Goal: Task Accomplishment & Management: Use online tool/utility

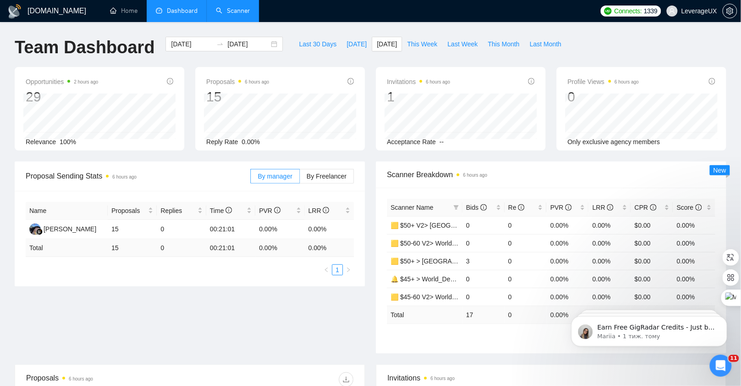
click at [248, 14] on link "Scanner" at bounding box center [233, 11] width 34 height 8
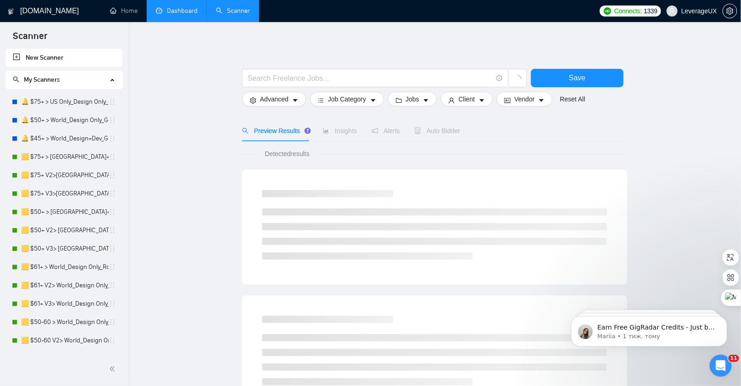
click at [187, 15] on link "Dashboard" at bounding box center [177, 11] width 42 height 8
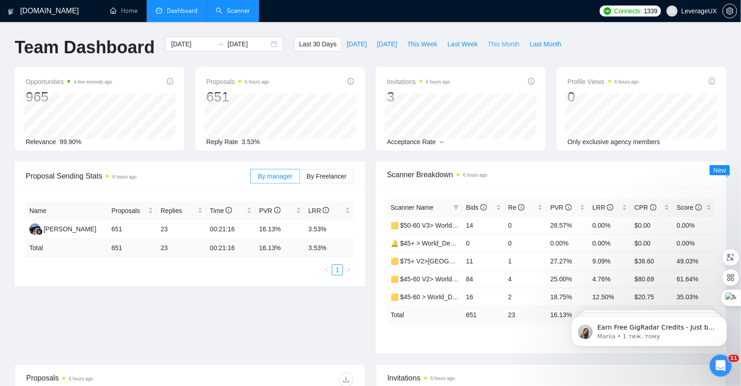
click at [492, 43] on span "This Month" at bounding box center [504, 44] width 32 height 10
type input "2025-08-01"
type input "2025-08-31"
click at [551, 43] on span "Last Month" at bounding box center [545, 44] width 32 height 10
type input "2025-07-01"
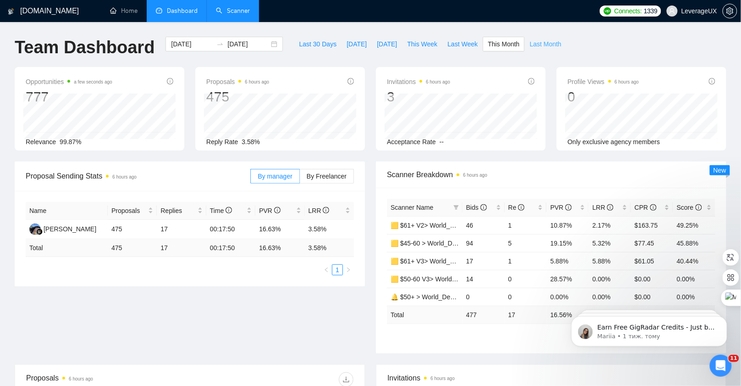
type input "2025-07-31"
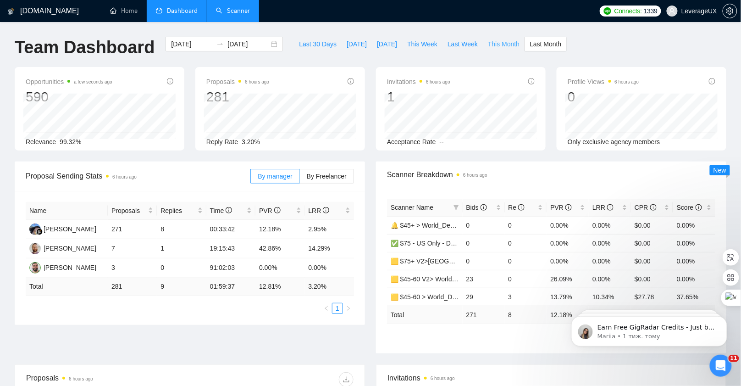
click at [512, 44] on span "This Month" at bounding box center [504, 44] width 32 height 10
type input "2025-08-01"
type input "2025-08-31"
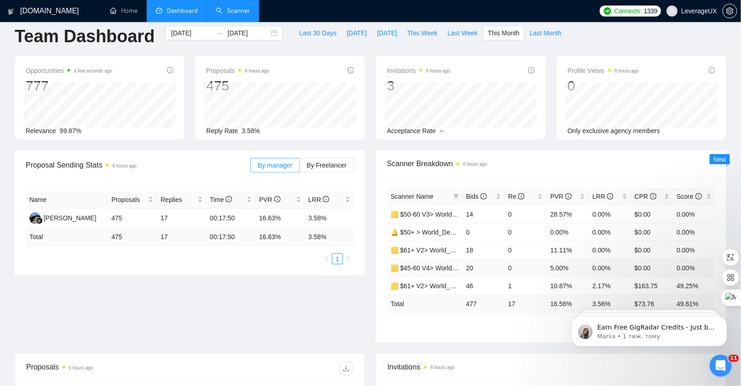
scroll to position [10, 0]
click at [473, 200] on span "Bids" at bounding box center [480, 197] width 28 height 10
click at [473, 199] on span "Bids" at bounding box center [476, 196] width 21 height 7
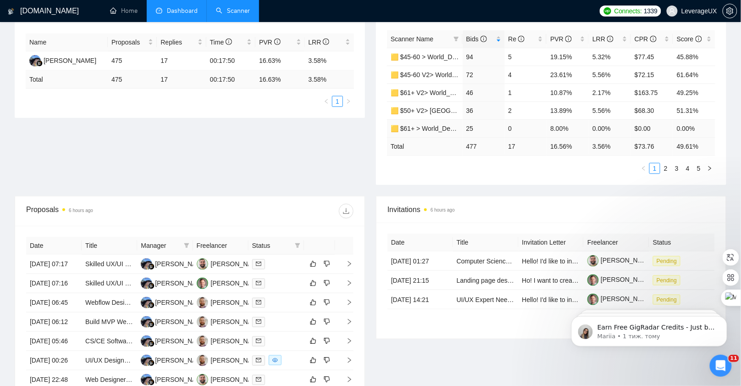
scroll to position [168, 0]
click at [668, 166] on link "2" at bounding box center [666, 168] width 10 height 10
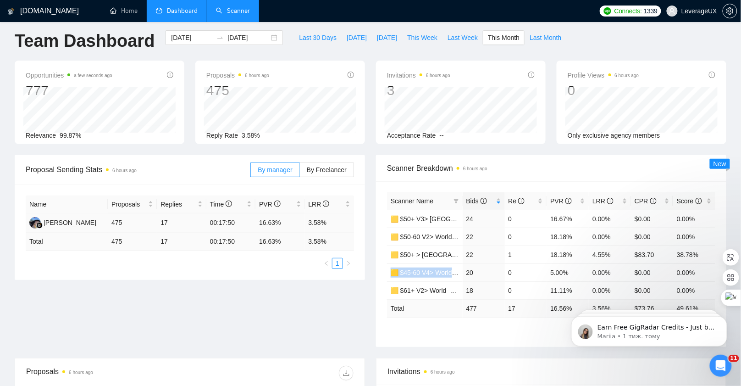
scroll to position [0, 0]
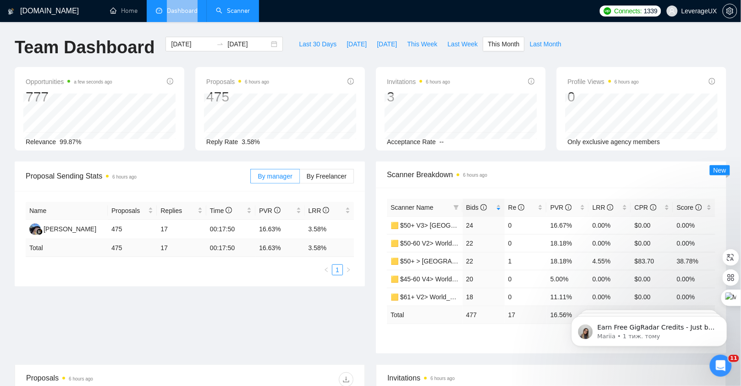
click at [234, 7] on link "Scanner" at bounding box center [233, 11] width 34 height 8
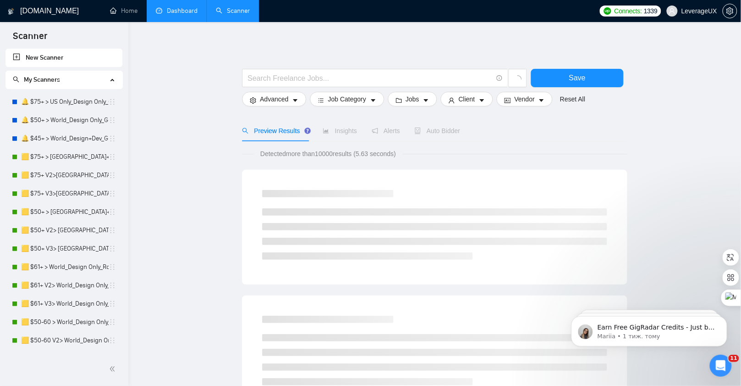
click at [175, 15] on link "Dashboard" at bounding box center [177, 11] width 42 height 8
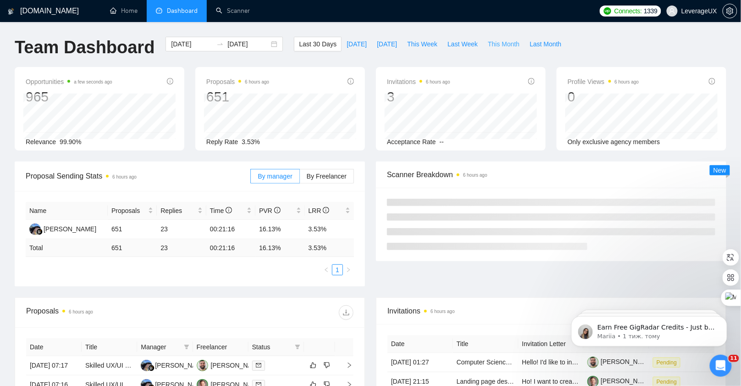
click at [496, 48] on span "This Month" at bounding box center [504, 44] width 32 height 10
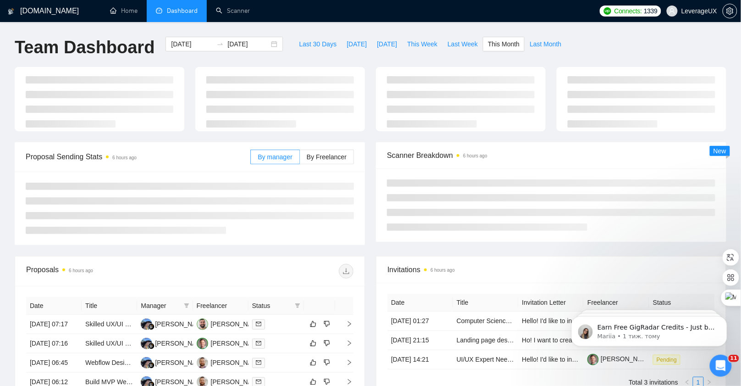
type input "2025-08-01"
type input "2025-08-31"
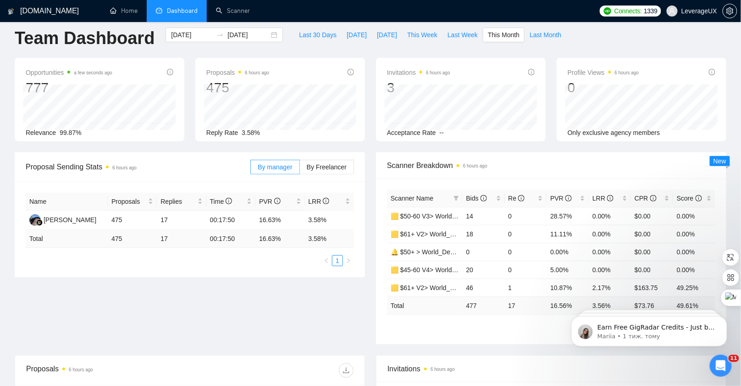
scroll to position [23, 0]
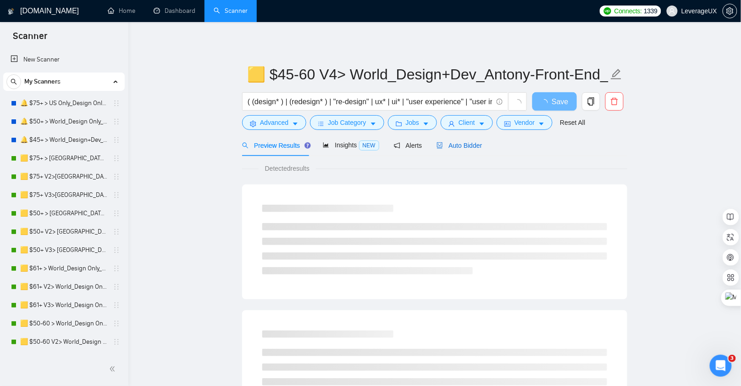
click at [464, 148] on span "Auto Bidder" at bounding box center [458, 145] width 45 height 7
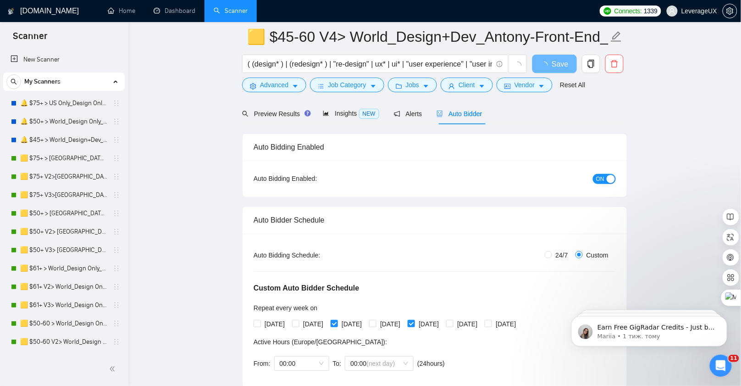
scroll to position [26, 0]
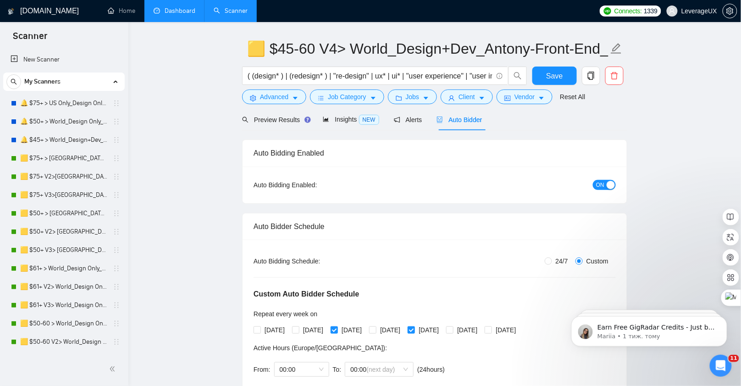
click at [185, 15] on link "Dashboard" at bounding box center [175, 11] width 42 height 8
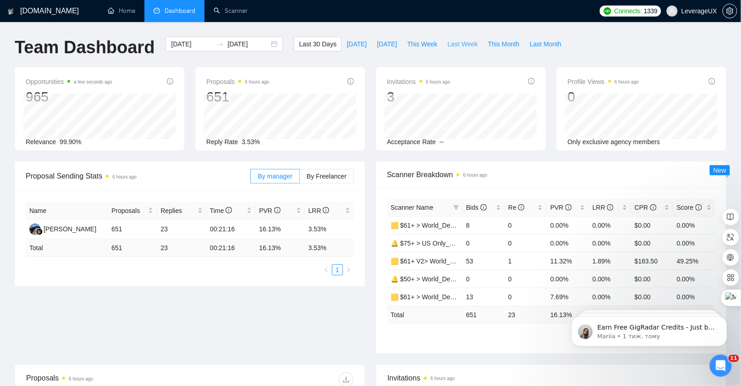
click at [462, 45] on span "Last Week" at bounding box center [462, 44] width 30 height 10
type input "2025-08-18"
type input "2025-08-24"
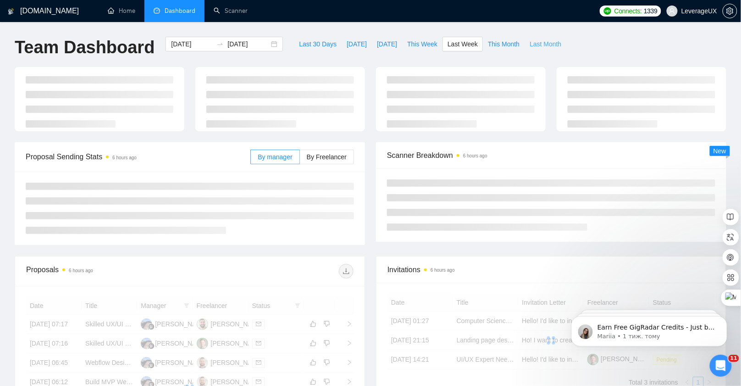
click at [545, 42] on span "Last Month" at bounding box center [545, 44] width 32 height 10
type input "2025-07-01"
type input "2025-07-31"
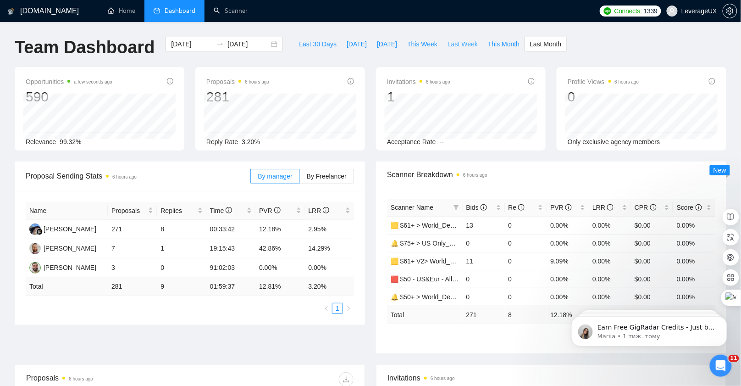
click at [452, 43] on span "Last Week" at bounding box center [462, 44] width 30 height 10
type input "2025-08-18"
type input "2025-08-24"
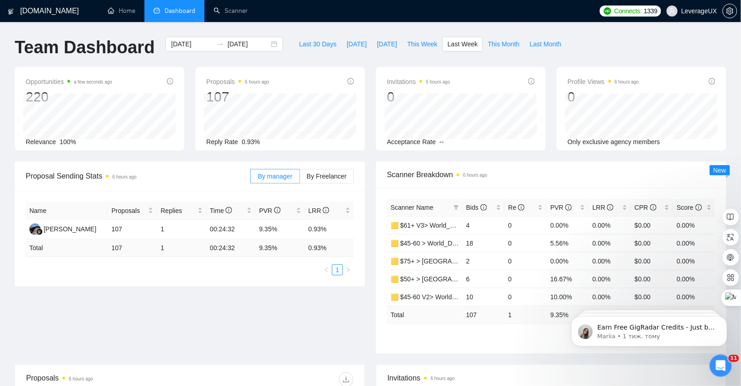
scroll to position [45, 0]
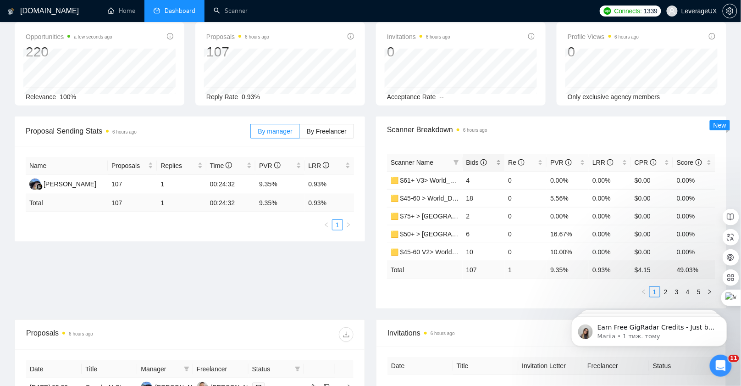
click at [471, 160] on span "Bids" at bounding box center [476, 162] width 21 height 7
click at [475, 162] on span "Bids" at bounding box center [476, 162] width 21 height 7
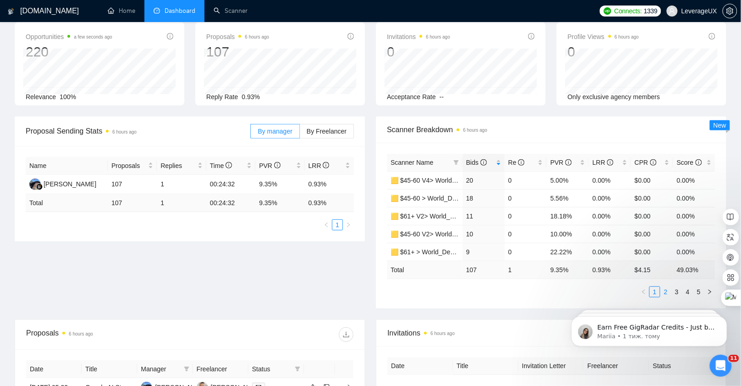
click at [668, 287] on link "2" at bounding box center [666, 291] width 10 height 10
click at [680, 288] on link "3" at bounding box center [677, 291] width 10 height 10
click at [692, 288] on link "4" at bounding box center [688, 291] width 10 height 10
click at [652, 289] on link "1" at bounding box center [655, 291] width 10 height 10
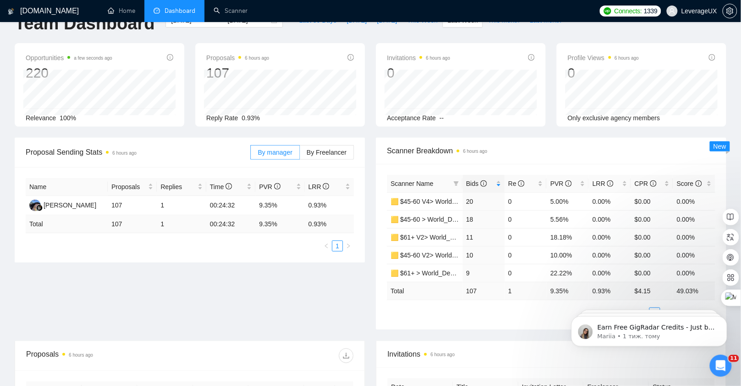
scroll to position [0, 0]
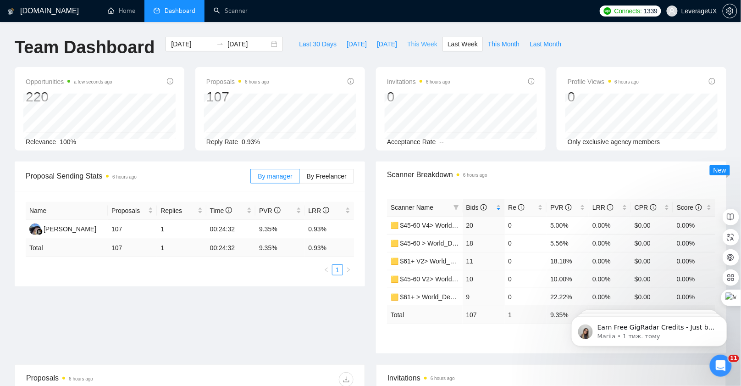
click at [411, 45] on span "This Week" at bounding box center [422, 44] width 30 height 10
type input "2025-08-25"
type input "2025-08-31"
click at [483, 207] on icon "info-circle" at bounding box center [483, 207] width 6 height 6
click at [482, 206] on icon "info-circle" at bounding box center [483, 207] width 6 height 6
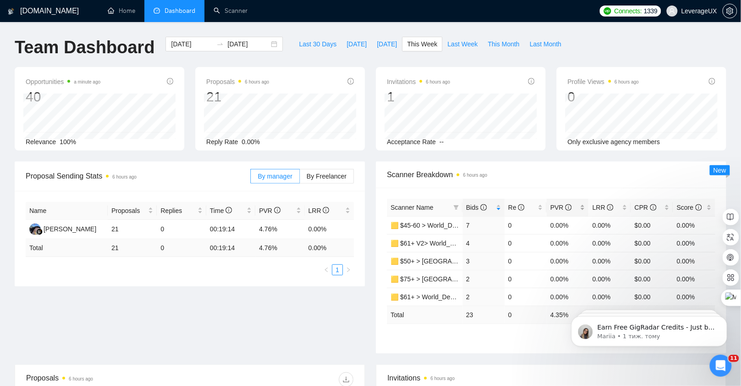
click at [556, 209] on span "PVR" at bounding box center [561, 207] width 22 height 7
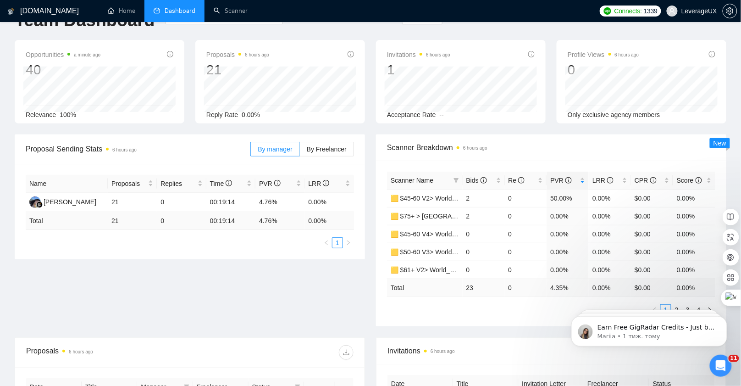
scroll to position [28, 0]
click at [466, 184] on div "Bids" at bounding box center [483, 180] width 35 height 10
click at [466, 182] on span "Bids" at bounding box center [480, 180] width 28 height 10
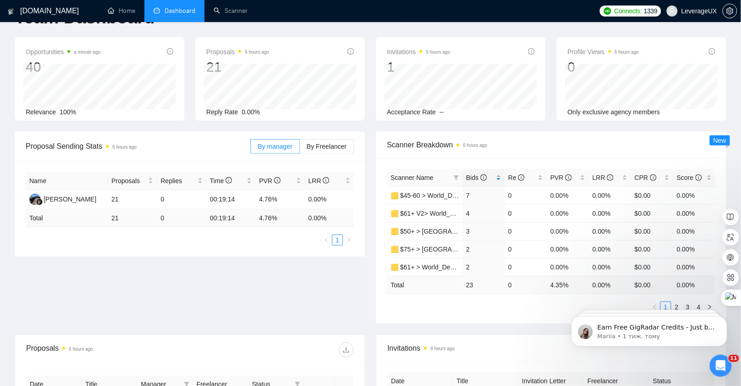
scroll to position [32, 0]
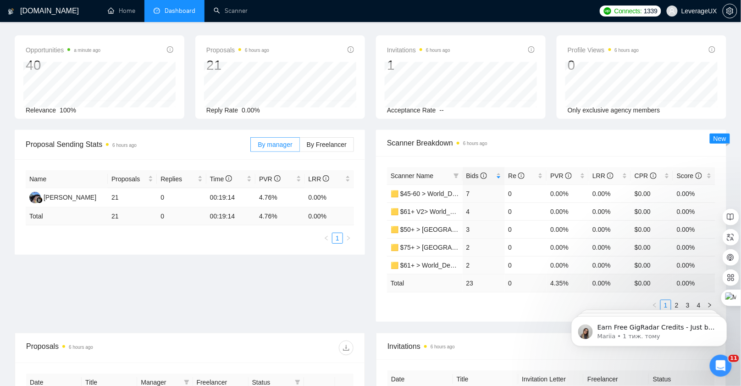
click at [671, 302] on body "Earn Free GigRadar Credits - Just by Sharing Your Story! 💬 Want more credits fo…" at bounding box center [649, 328] width 176 height 57
click at [670, 301] on body "Earn Free GigRadar Credits - Just by Sharing Your Story! 💬 Want more credits fo…" at bounding box center [649, 328] width 176 height 57
click at [672, 302] on body "Earn Free GigRadar Credits - Just by Sharing Your Story! 💬 Want more credits fo…" at bounding box center [649, 328] width 176 height 57
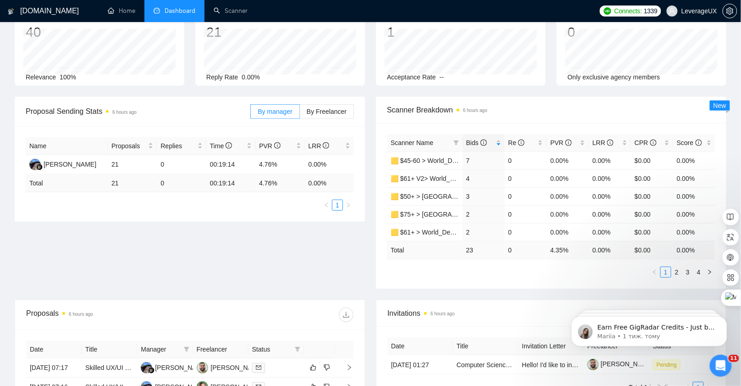
scroll to position [77, 0]
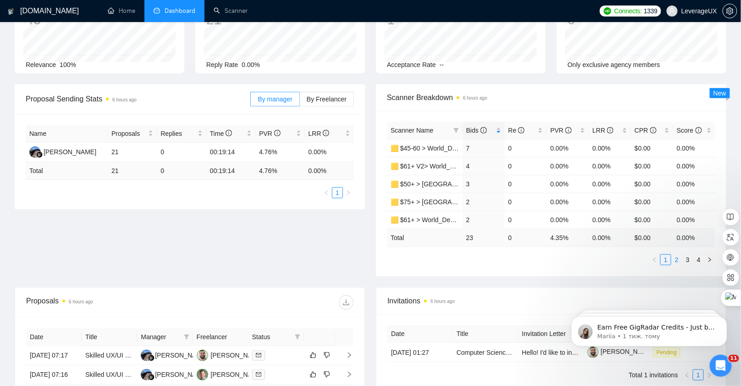
click at [678, 259] on link "2" at bounding box center [677, 259] width 10 height 10
click at [666, 258] on link "1" at bounding box center [666, 259] width 10 height 10
click at [326, 97] on span "By Freelancer" at bounding box center [327, 98] width 40 height 7
click at [300, 101] on input "By Freelancer" at bounding box center [300, 101] width 0 height 0
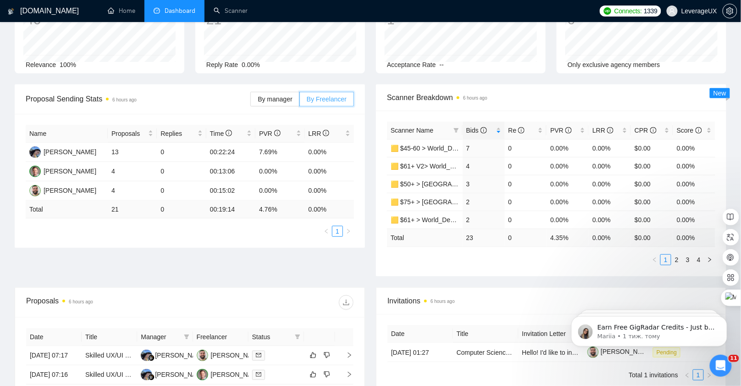
scroll to position [0, 0]
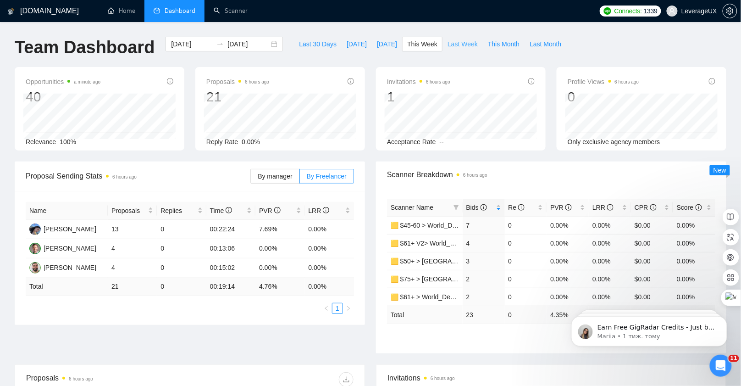
click at [458, 47] on span "Last Week" at bounding box center [462, 44] width 30 height 10
type input "2025-08-18"
type input "2025-08-24"
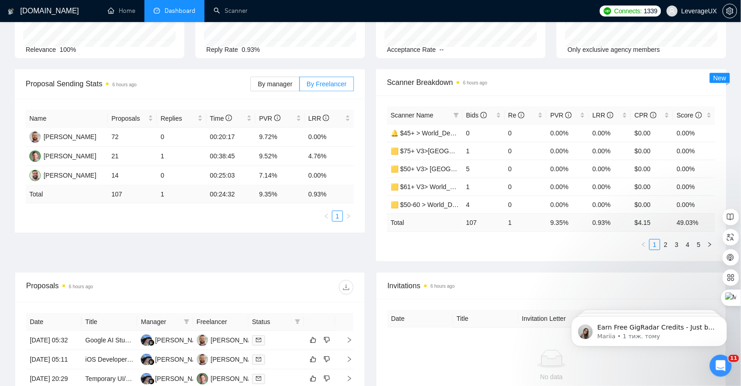
scroll to position [92, 0]
click at [478, 114] on span "Bids" at bounding box center [476, 114] width 21 height 7
click at [667, 244] on link "2" at bounding box center [666, 244] width 10 height 10
click at [678, 244] on link "3" at bounding box center [677, 244] width 10 height 10
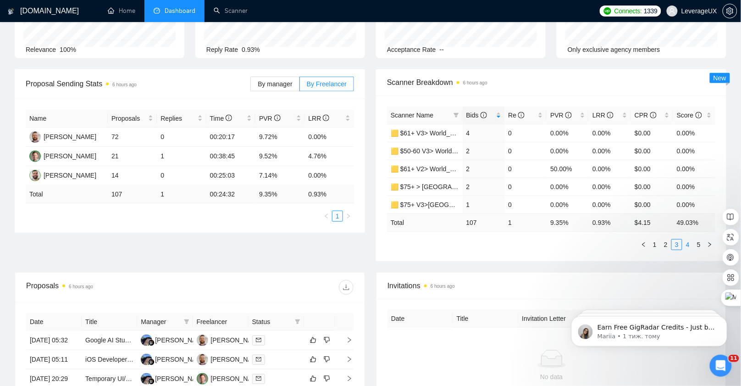
click at [688, 244] on link "4" at bounding box center [688, 244] width 10 height 10
click at [699, 244] on link "5" at bounding box center [699, 244] width 10 height 10
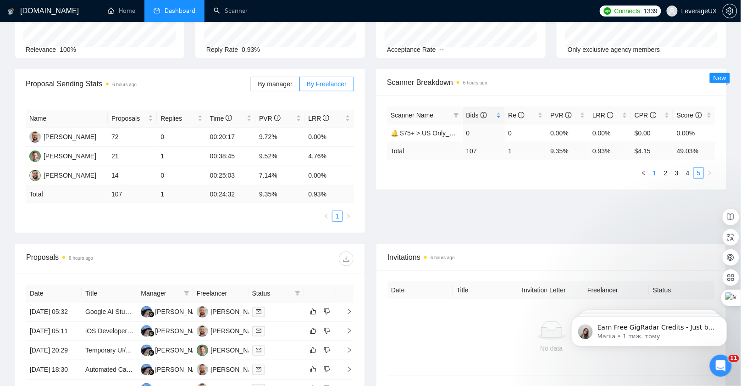
click at [654, 174] on link "1" at bounding box center [655, 173] width 10 height 10
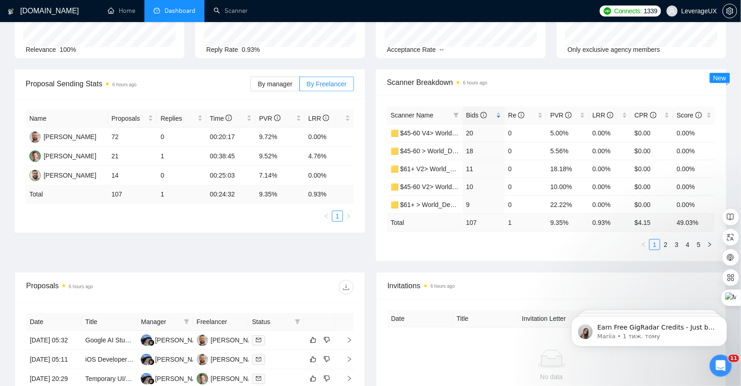
scroll to position [0, 0]
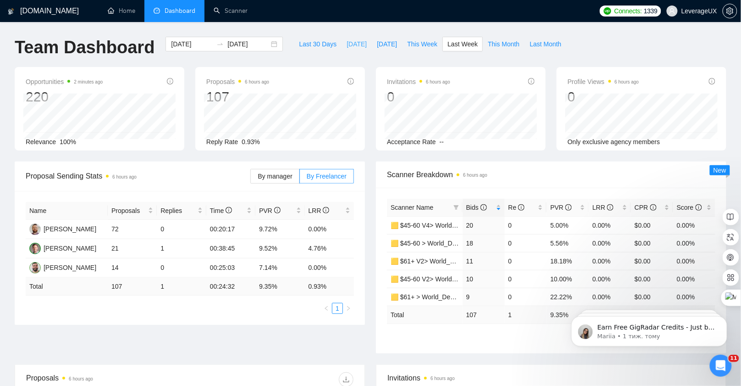
click at [350, 44] on span "Today" at bounding box center [357, 44] width 20 height 10
type input "2025-08-26"
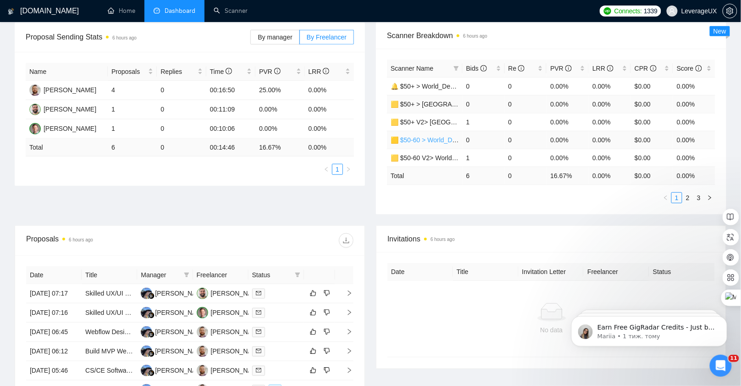
scroll to position [137, 0]
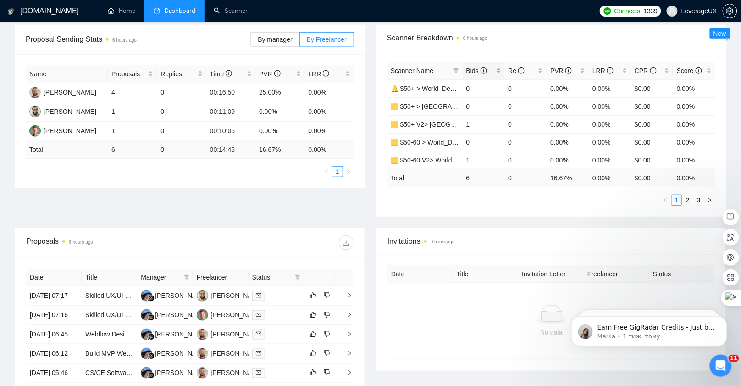
click at [474, 66] on span "Bids" at bounding box center [480, 71] width 28 height 10
click at [474, 69] on span "Bids" at bounding box center [476, 70] width 21 height 7
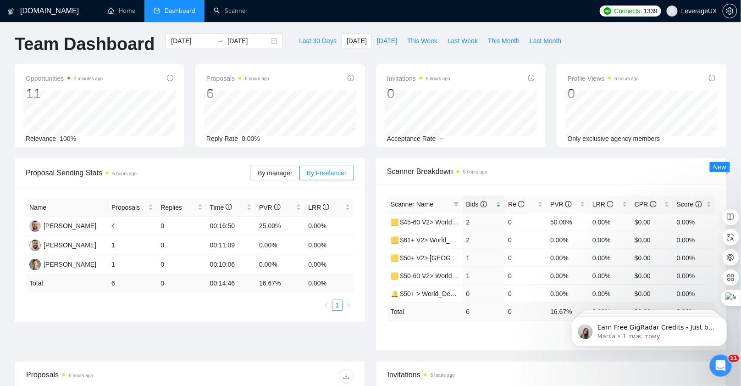
scroll to position [0, 0]
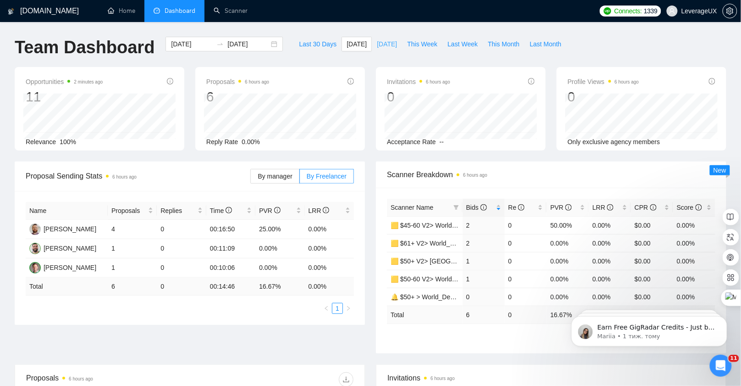
click at [377, 47] on span "Yesterday" at bounding box center [387, 44] width 20 height 10
type input "2025-08-25"
click at [449, 45] on span "Last Week" at bounding box center [462, 44] width 30 height 10
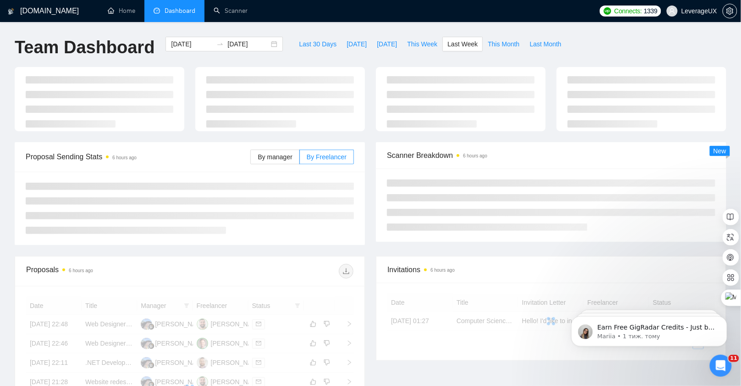
type input "2025-08-18"
type input "2025-08-24"
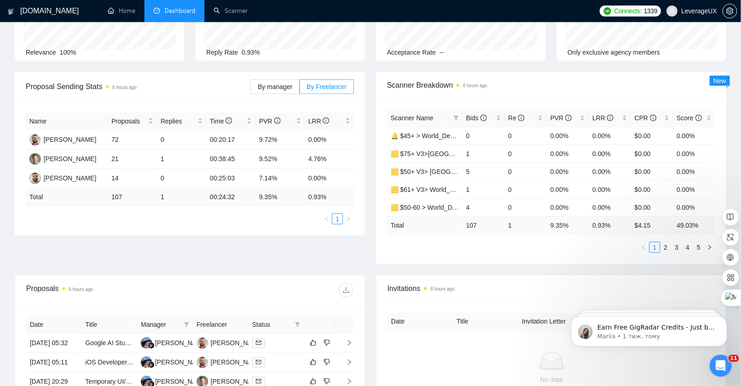
scroll to position [121, 0]
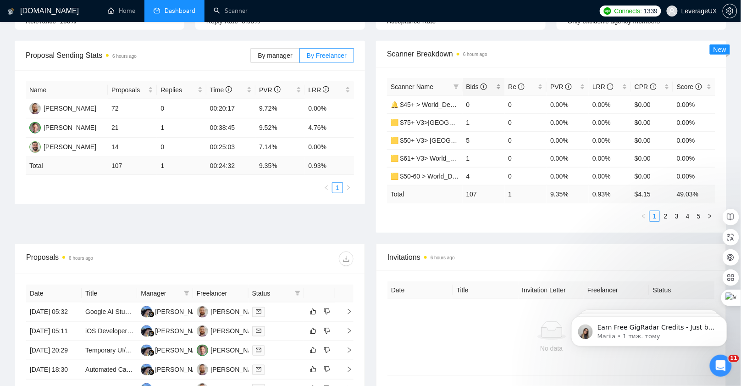
click at [476, 84] on span "Bids" at bounding box center [476, 86] width 21 height 7
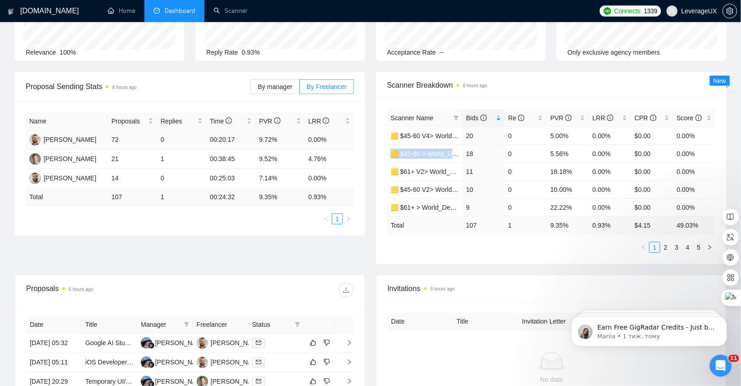
scroll to position [88, 0]
click at [516, 98] on div "Scanner Breakdown 6 hours ago" at bounding box center [551, 86] width 328 height 26
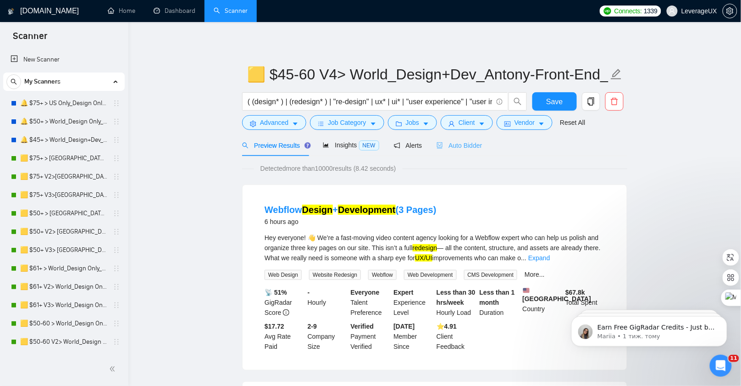
click at [475, 138] on div "Auto Bidder" at bounding box center [458, 145] width 45 height 22
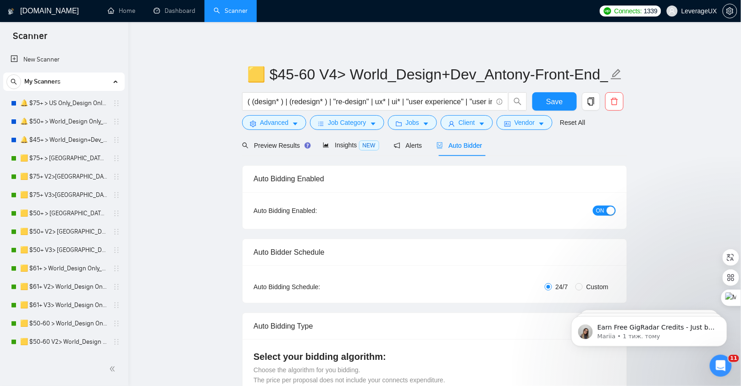
radio input "false"
radio input "true"
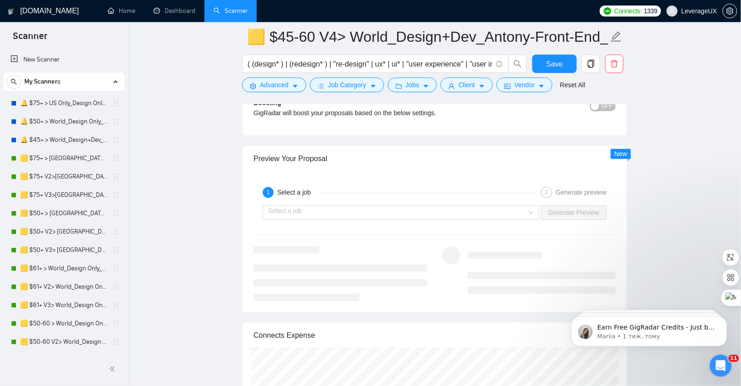
scroll to position [1851, 0]
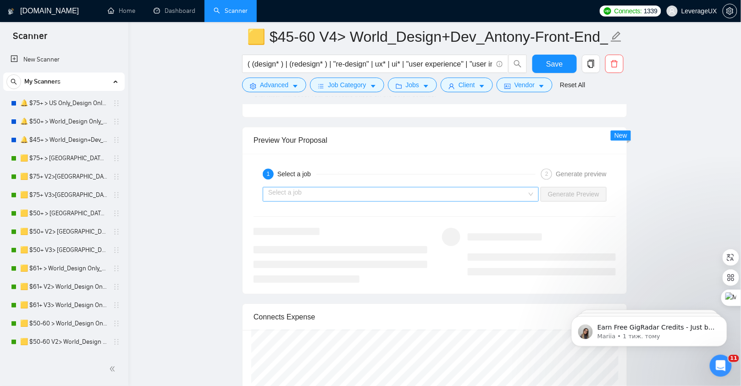
click at [405, 187] on input "search" at bounding box center [397, 194] width 259 height 14
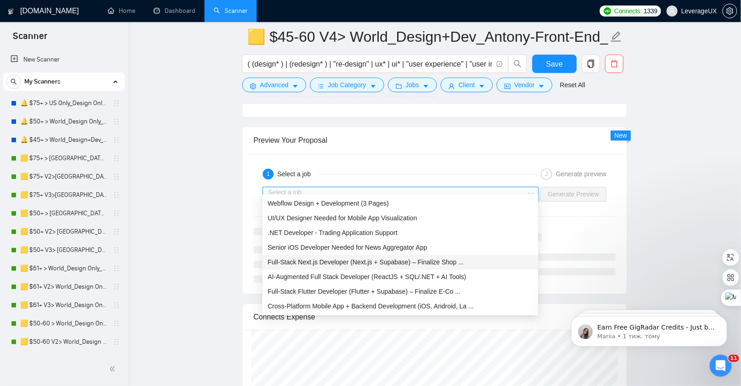
click at [424, 264] on span "Full-Stack Next.js Developer (Next.js + Supabase) – Finalize Shop ..." at bounding box center [366, 261] width 196 height 7
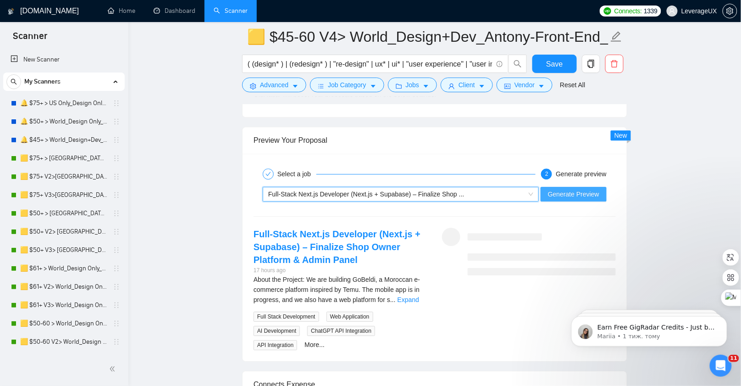
click at [568, 189] on span "Generate Preview" at bounding box center [573, 194] width 51 height 10
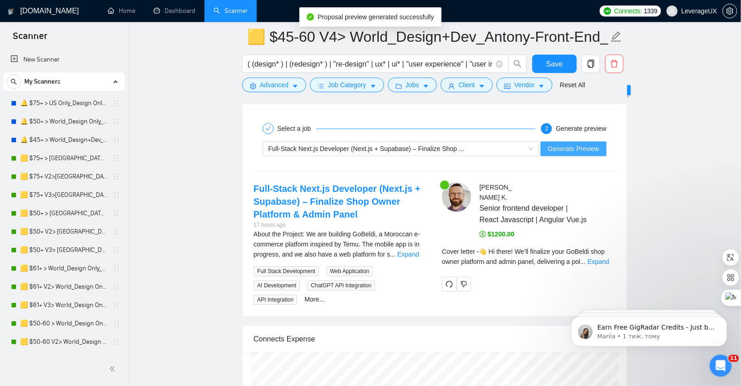
scroll to position [1896, 0]
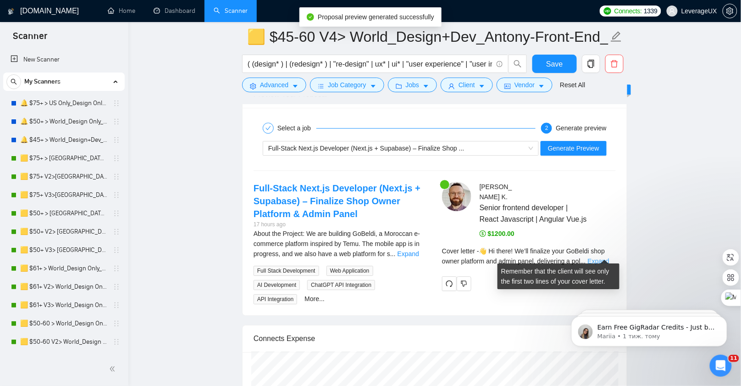
click at [603, 257] on link "Expand" at bounding box center [599, 260] width 22 height 7
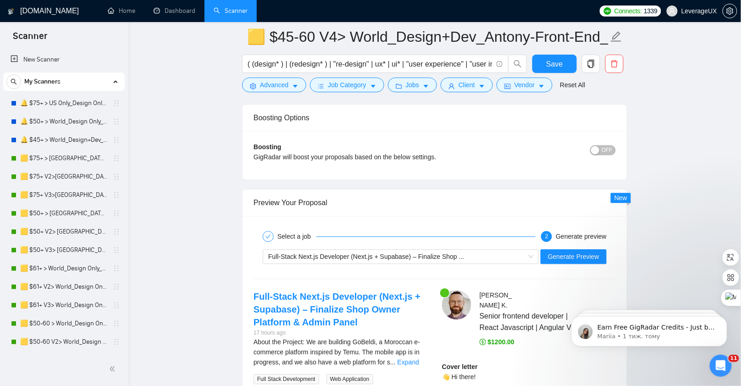
scroll to position [1807, 0]
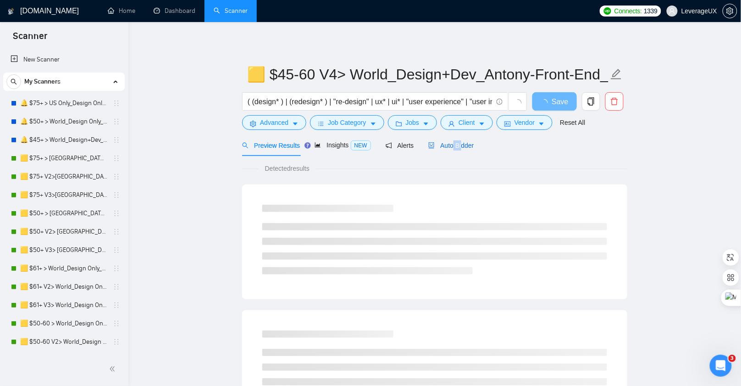
click at [464, 143] on span "Auto Bidder" at bounding box center [450, 145] width 45 height 7
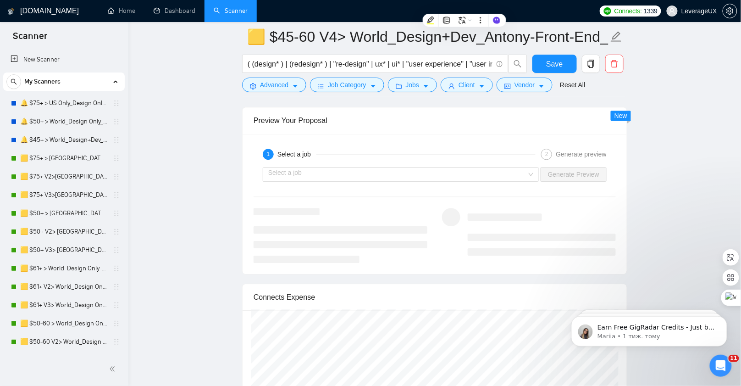
scroll to position [1894, 0]
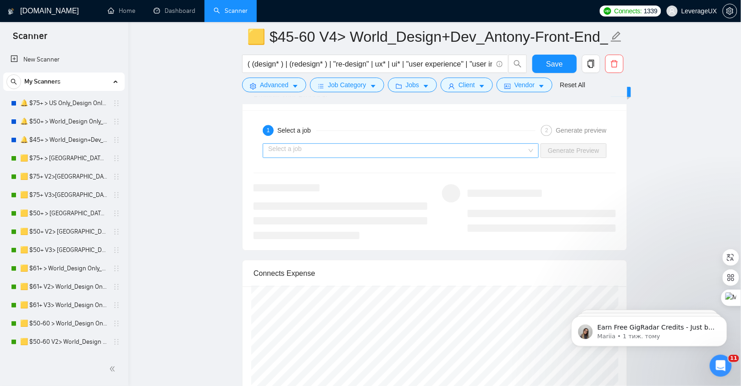
click at [357, 145] on input "search" at bounding box center [397, 150] width 259 height 14
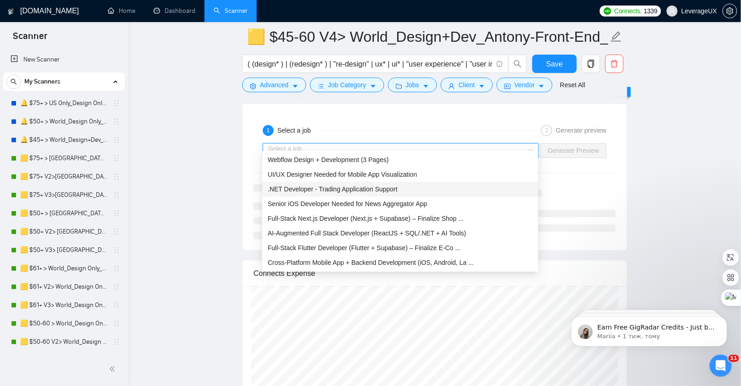
click at [341, 187] on span ".NET Developer - Trading Application Support" at bounding box center [333, 188] width 130 height 7
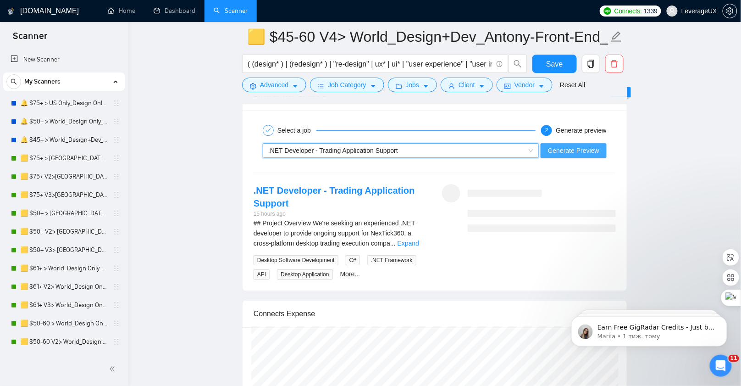
click at [571, 146] on span "Generate Preview" at bounding box center [573, 150] width 51 height 10
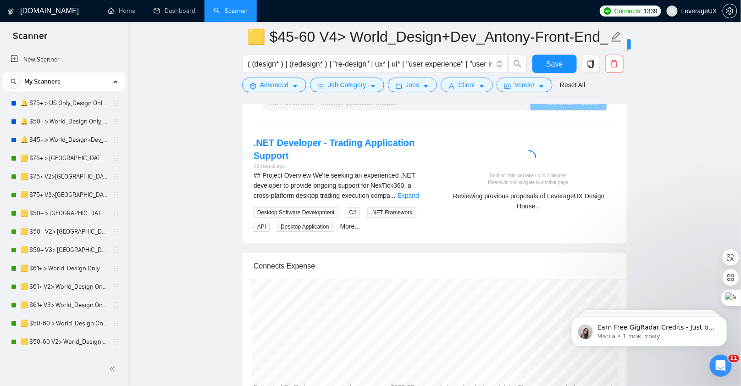
scroll to position [1939, 0]
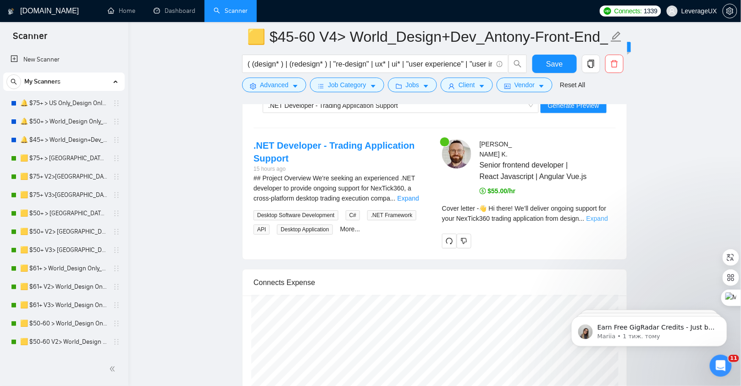
click at [602, 215] on link "Expand" at bounding box center [597, 218] width 22 height 7
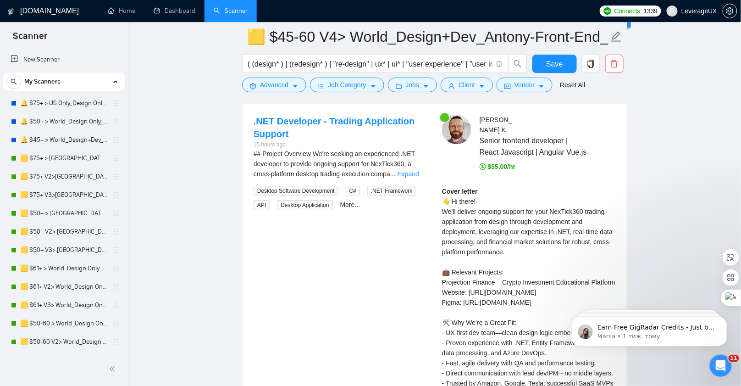
scroll to position [1974, 0]
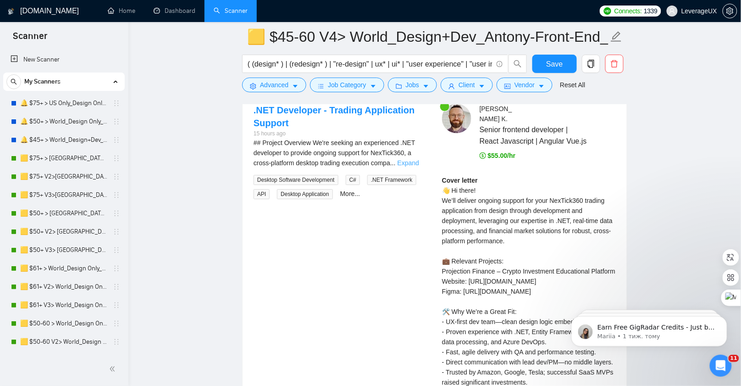
click at [410, 159] on link "Expand" at bounding box center [408, 162] width 22 height 7
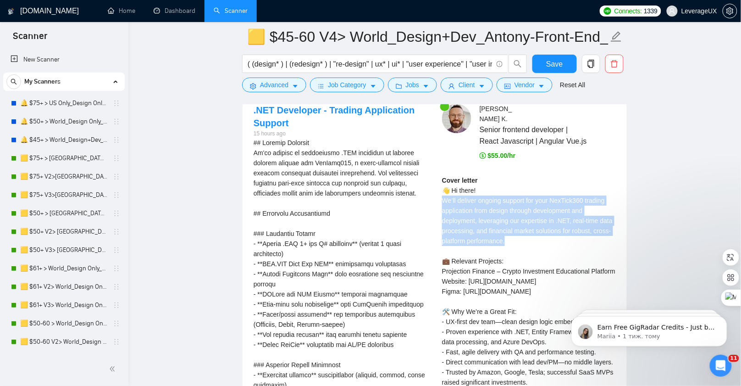
drag, startPoint x: 533, startPoint y: 237, endPoint x: 438, endPoint y: 196, distance: 103.3
click at [438, 196] on div "Antony K . Senior frontend developer | React Javascript | Angular Vue.js $55.00…" at bounding box center [529, 288] width 188 height 369
click at [518, 188] on div "Cover letter 👋 Hi there! We’ll deliver ongoing support for your NexTick360 trad…" at bounding box center [529, 311] width 174 height 272
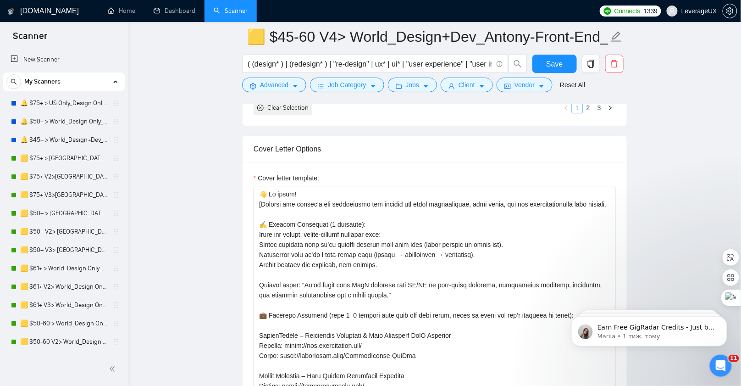
scroll to position [1116, 0]
